Goal: Transaction & Acquisition: Book appointment/travel/reservation

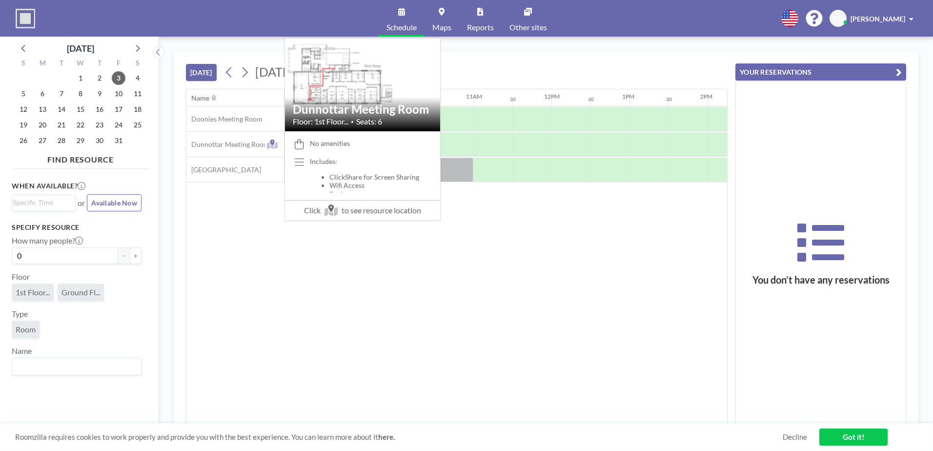
scroll to position [0, 742]
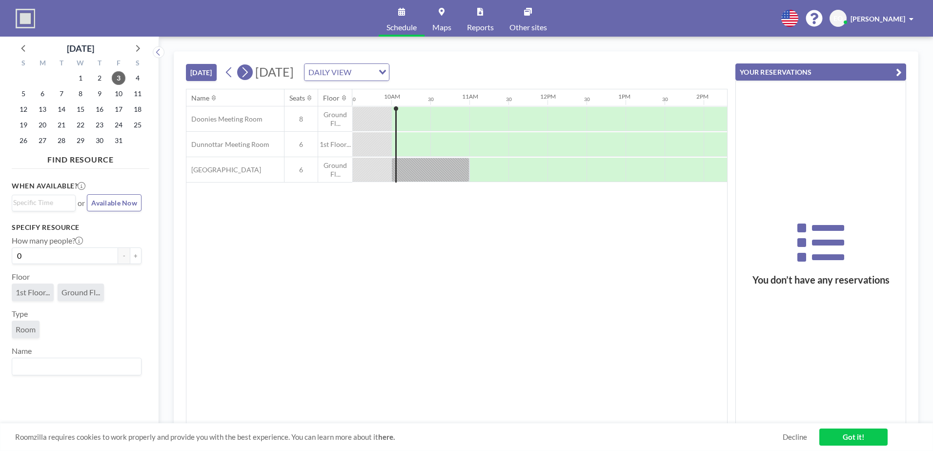
click at [247, 70] on icon at bounding box center [245, 72] width 5 height 10
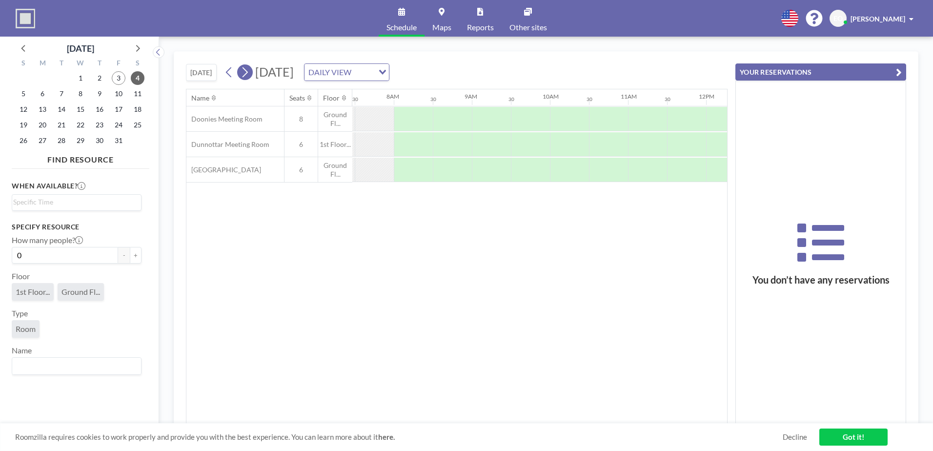
click at [247, 70] on icon at bounding box center [245, 72] width 5 height 10
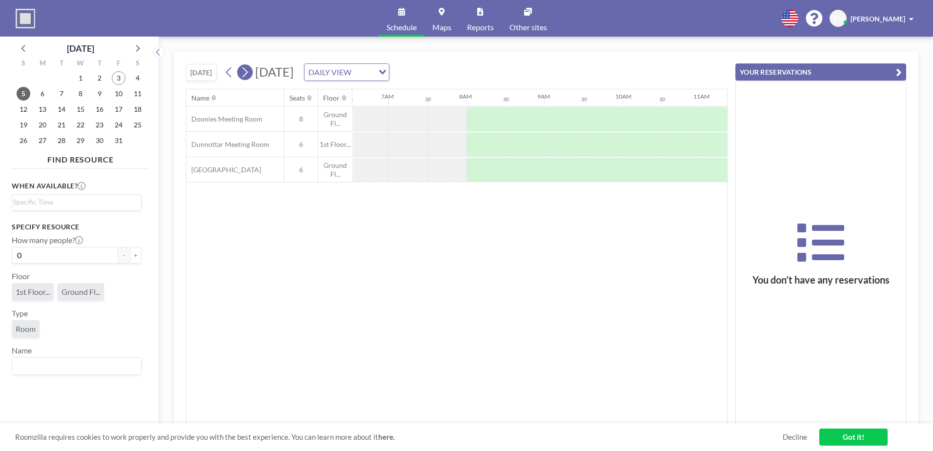
scroll to position [0, 586]
click at [247, 70] on icon at bounding box center [245, 72] width 5 height 10
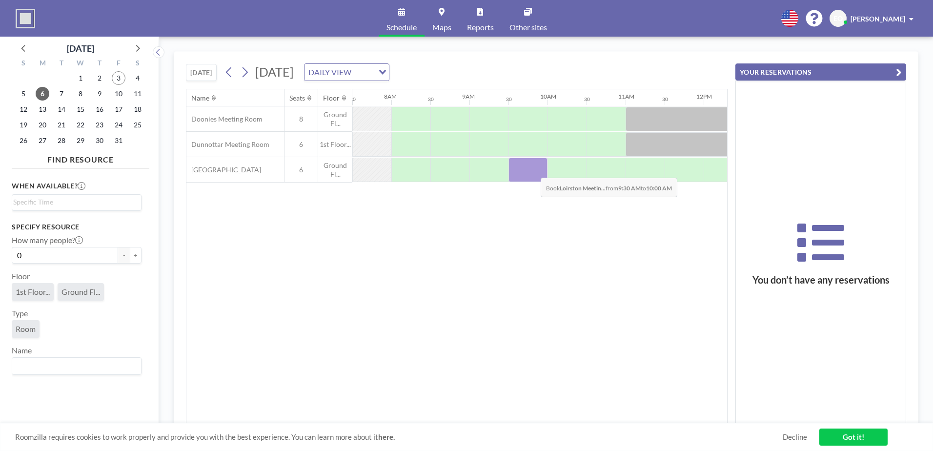
click at [533, 170] on div at bounding box center [528, 170] width 39 height 24
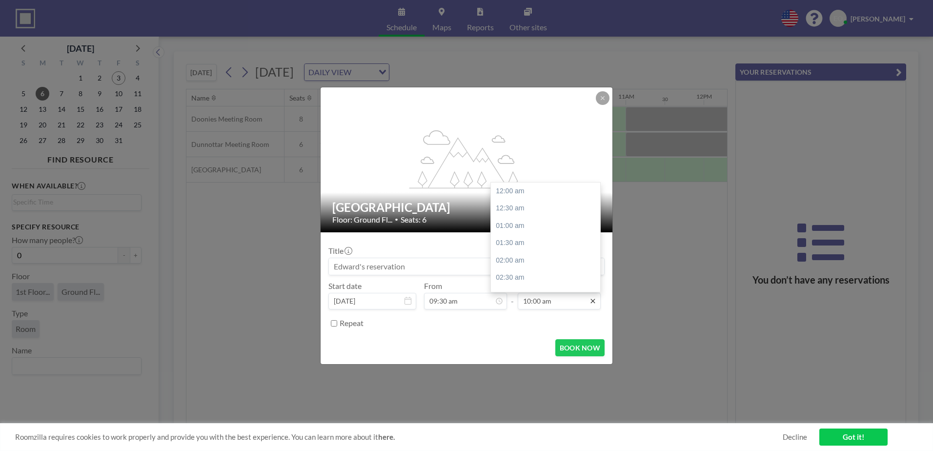
scroll to position [348, 0]
click at [507, 257] on div "12:00 pm" at bounding box center [548, 261] width 114 height 18
click at [594, 302] on icon at bounding box center [593, 301] width 8 height 8
click at [514, 226] on div "01:00 pm" at bounding box center [548, 226] width 114 height 18
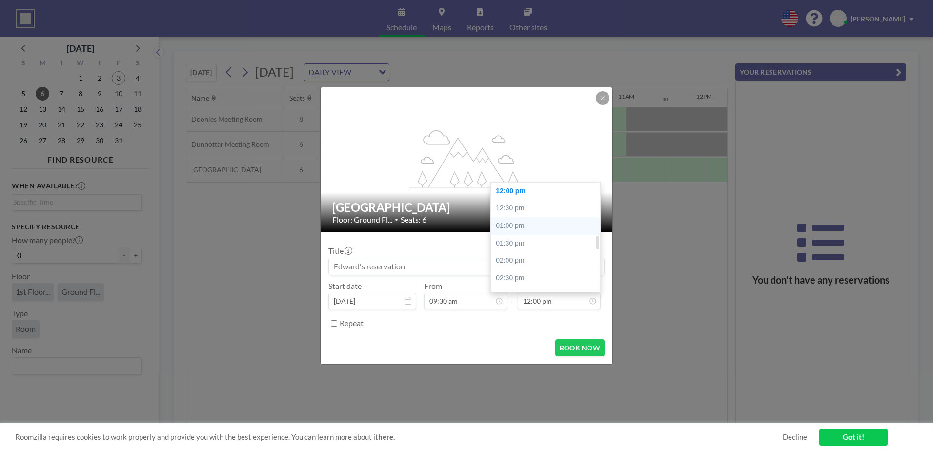
type input "01:00 pm"
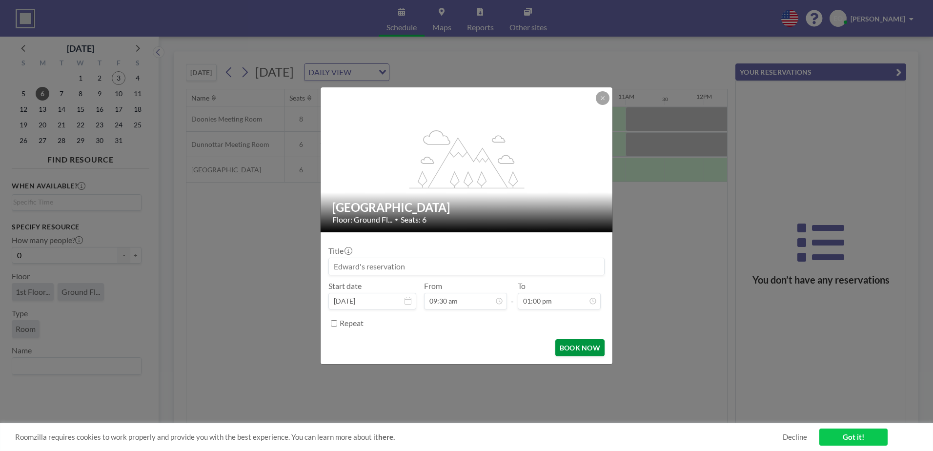
scroll to position [451, 0]
click at [569, 346] on button "BOOK NOW" at bounding box center [579, 347] width 49 height 17
